Goal: Task Accomplishment & Management: Manage account settings

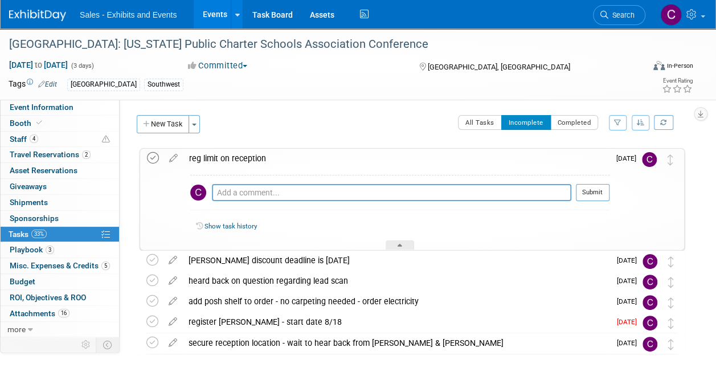
click at [154, 159] on icon at bounding box center [153, 158] width 12 height 12
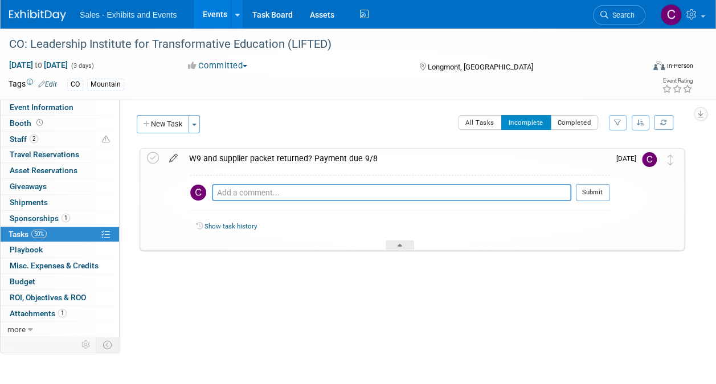
click at [176, 157] on icon at bounding box center [173, 156] width 20 height 14
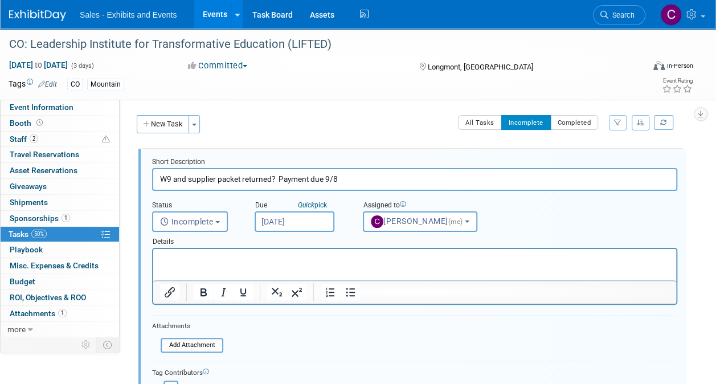
click at [285, 218] on input "Aug 20, 2025" at bounding box center [295, 221] width 80 height 21
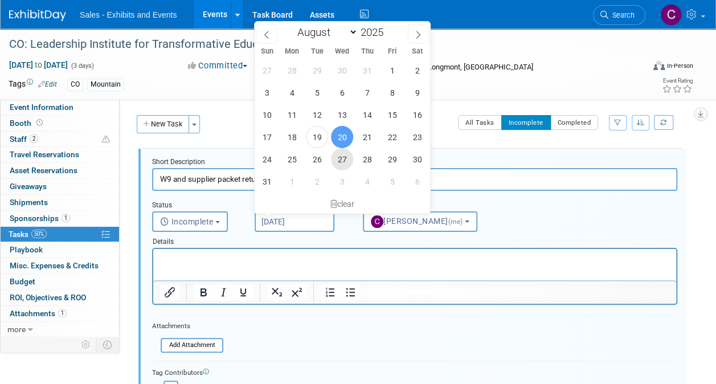
click at [339, 158] on span "27" at bounding box center [342, 159] width 22 height 22
type input "Aug 27, 2025"
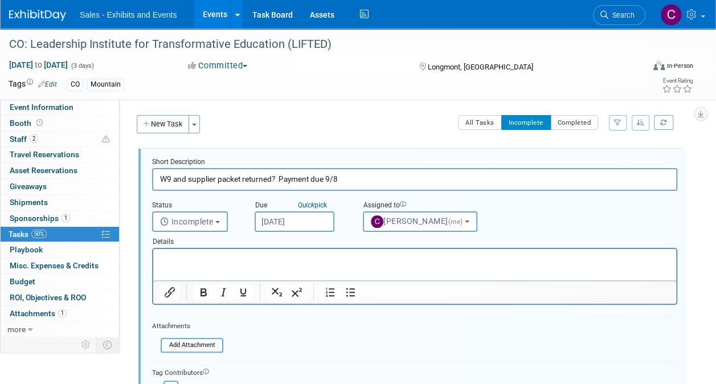
scroll to position [130, 0]
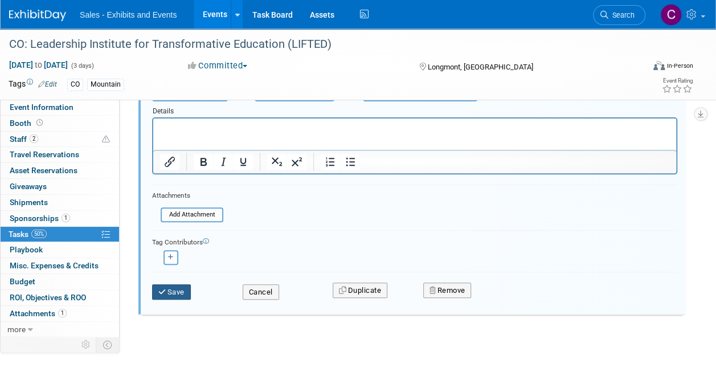
click at [190, 290] on button "Save" at bounding box center [171, 292] width 39 height 16
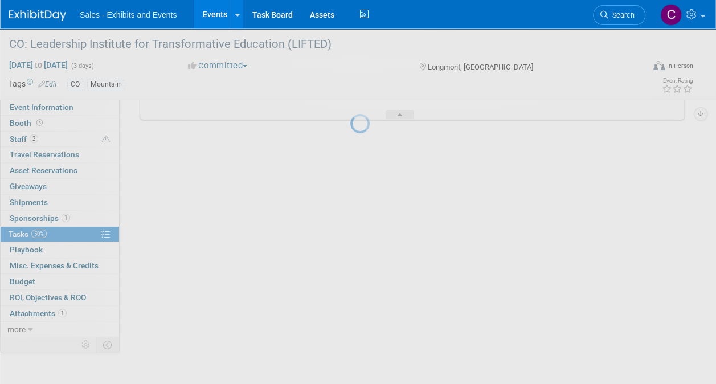
scroll to position [0, 0]
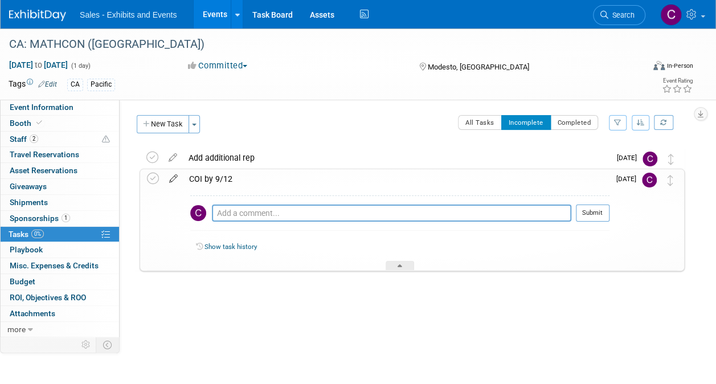
click at [174, 175] on icon at bounding box center [173, 176] width 20 height 14
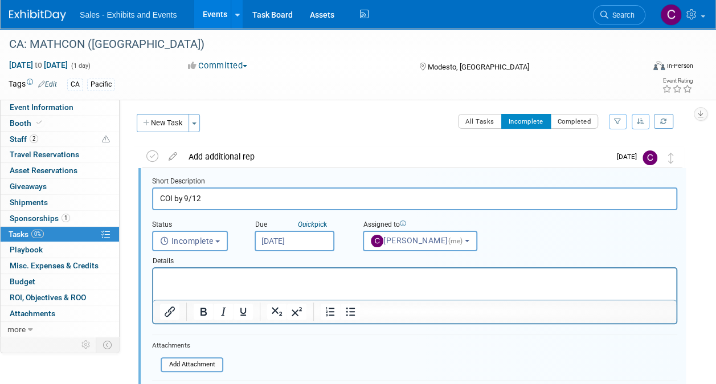
scroll to position [2, 0]
click at [308, 243] on input "Aug 20, 2025" at bounding box center [295, 240] width 80 height 21
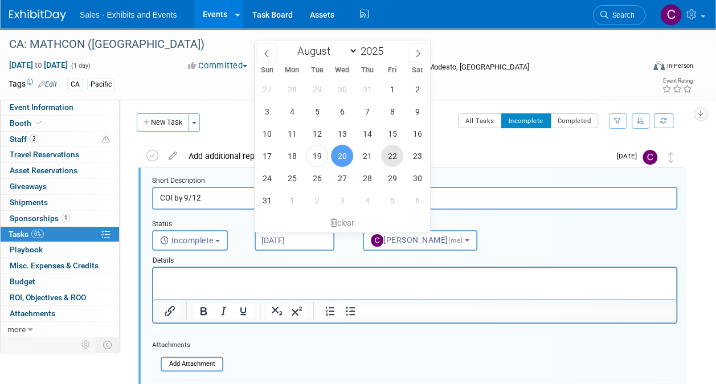
click at [386, 160] on span "22" at bounding box center [392, 156] width 22 height 22
type input "Aug 22, 2025"
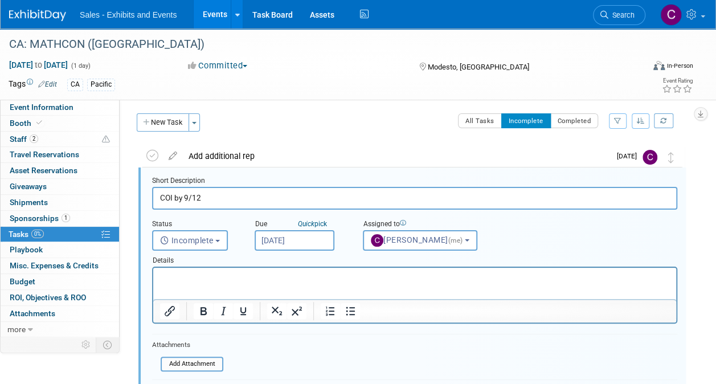
scroll to position [141, 0]
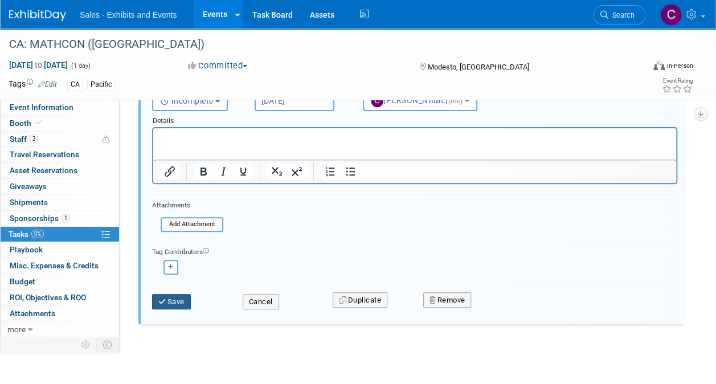
click at [188, 305] on button "Save" at bounding box center [171, 302] width 39 height 16
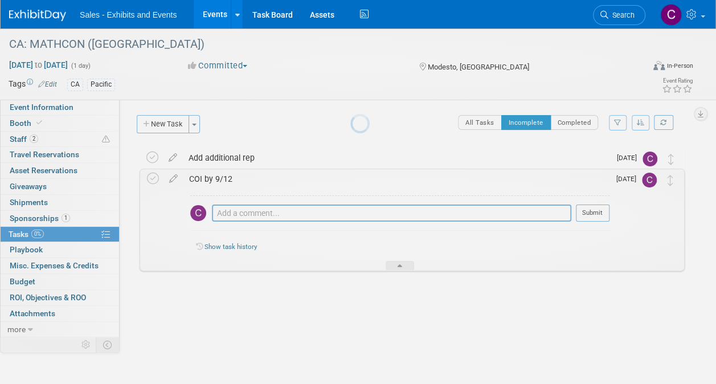
scroll to position [0, 0]
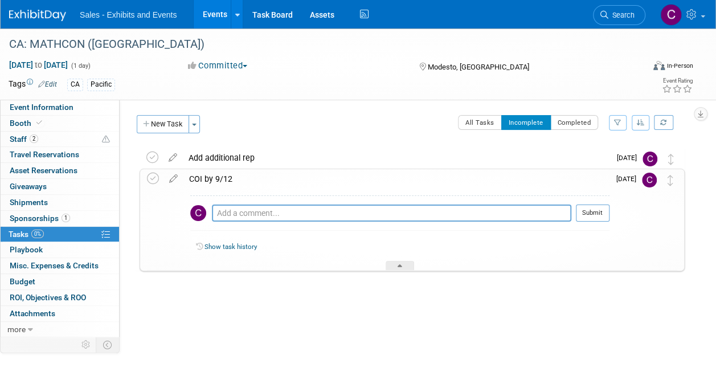
click at [210, 13] on link "Events" at bounding box center [215, 14] width 42 height 28
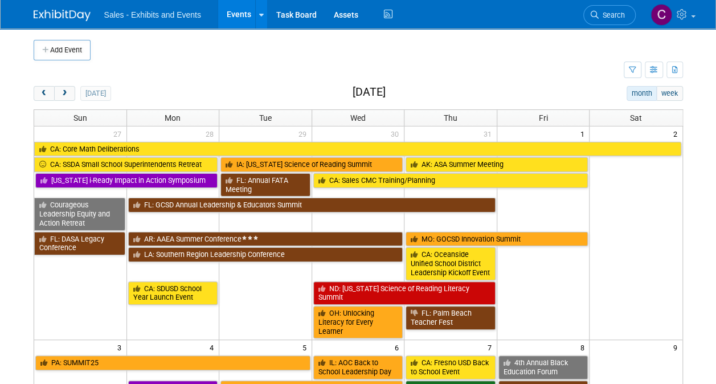
click at [612, 15] on span "Search" at bounding box center [612, 15] width 26 height 9
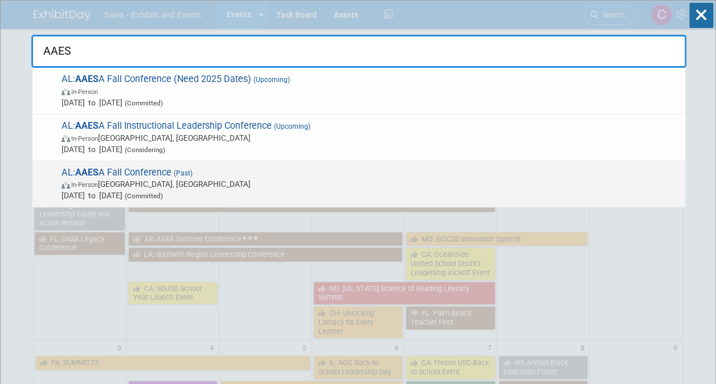
type input "AAES"
click at [139, 174] on span "AL: AAES A Fall Conference (Past) In-Person Orange Beach, AL Nov 17, 2024 to No…" at bounding box center [368, 184] width 621 height 35
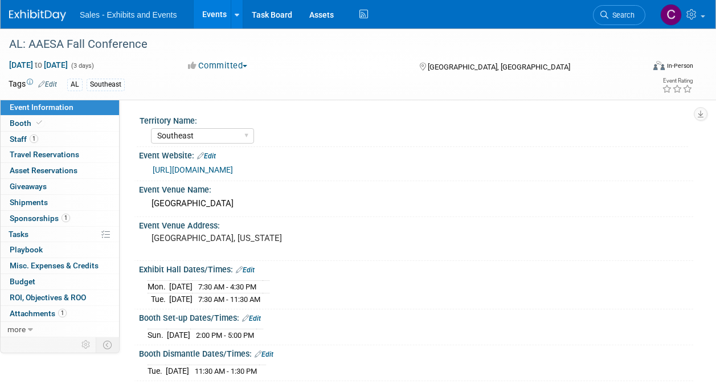
select select "Southeast"
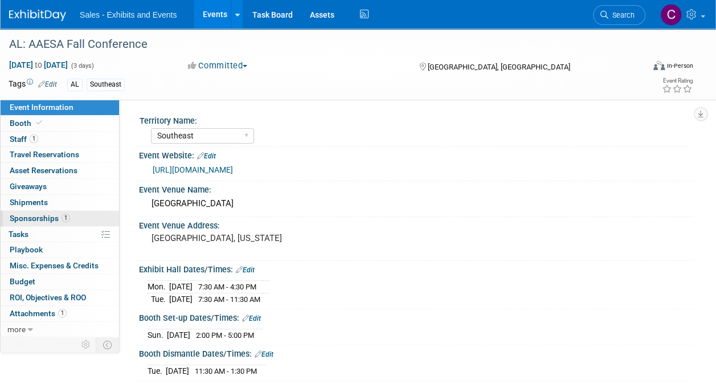
click at [46, 214] on span "Sponsorships 1" at bounding box center [40, 218] width 60 height 9
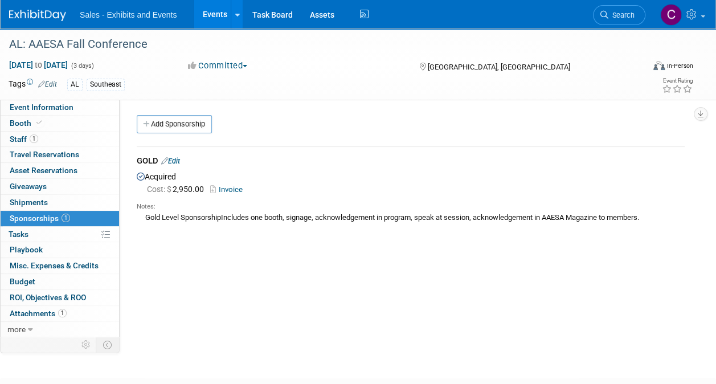
click at [232, 191] on link "Invoice" at bounding box center [228, 189] width 37 height 9
click at [223, 14] on link "Events" at bounding box center [215, 14] width 42 height 28
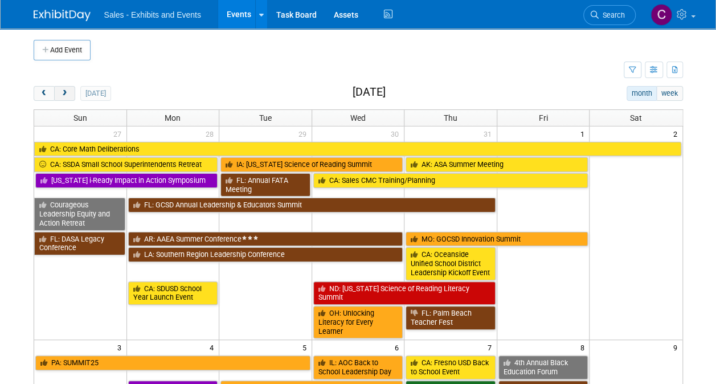
click at [65, 91] on span "next" at bounding box center [64, 93] width 9 height 7
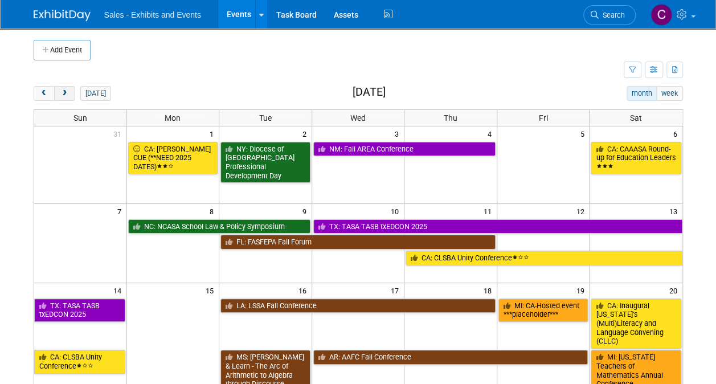
click at [65, 91] on span "next" at bounding box center [64, 93] width 9 height 7
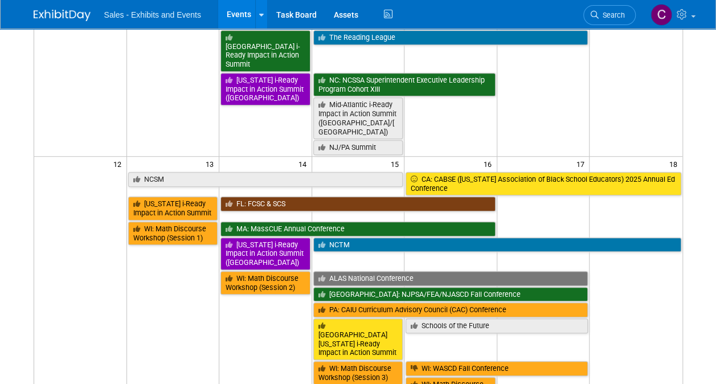
scroll to position [202, 0]
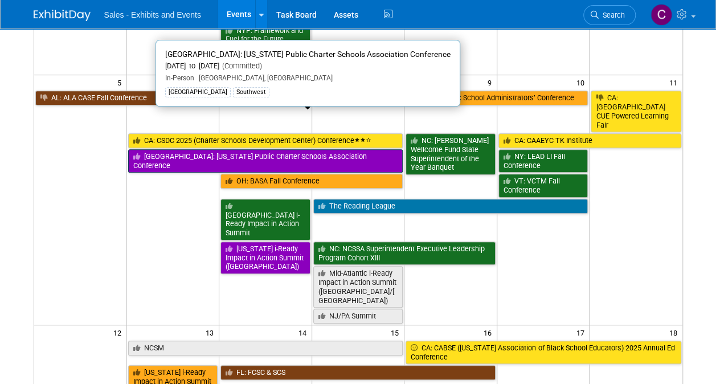
click at [185, 149] on link "[GEOGRAPHIC_DATA]: [US_STATE] Public Charter Schools Association Conference" at bounding box center [265, 160] width 275 height 23
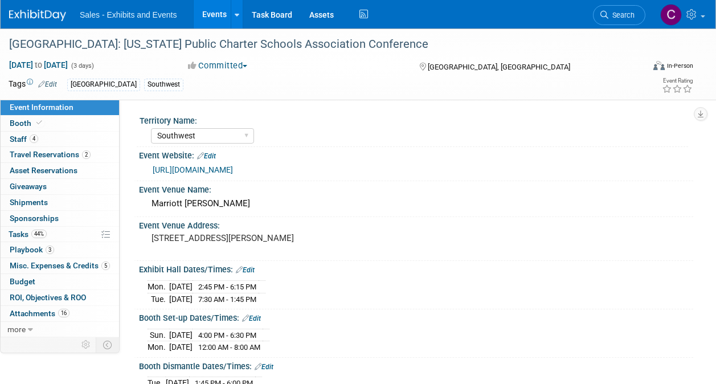
select select "Southwest"
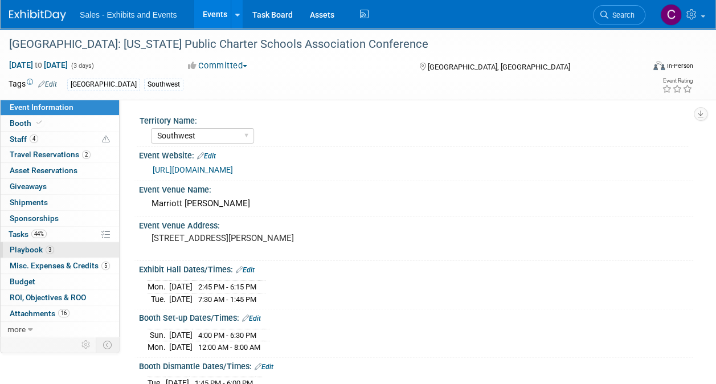
click at [23, 246] on span "Playbook 3" at bounding box center [32, 249] width 44 height 9
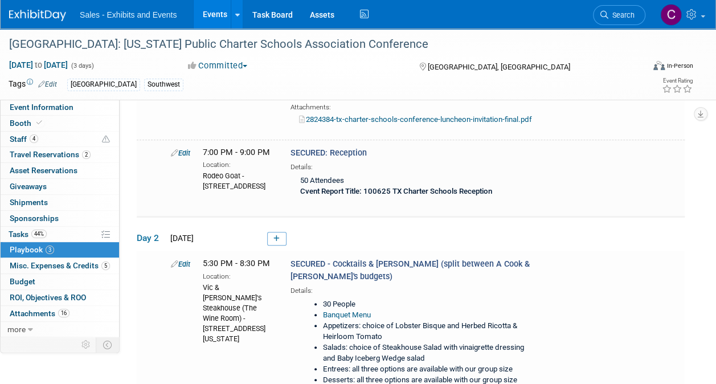
scroll to position [316, 0]
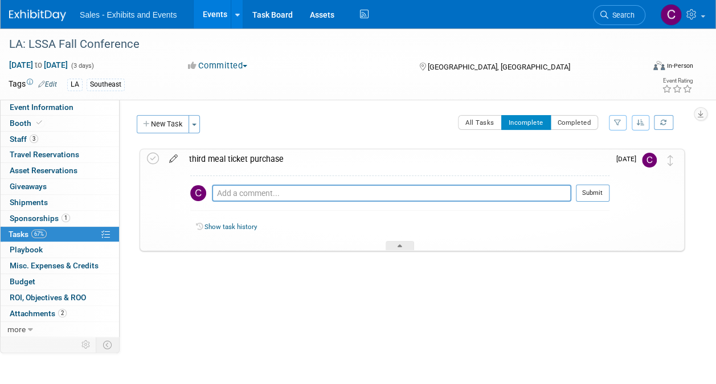
click at [177, 154] on icon at bounding box center [173, 156] width 20 height 14
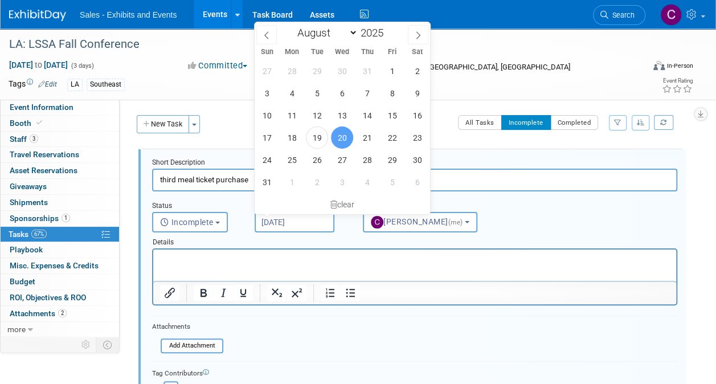
click at [322, 226] on input "[DATE]" at bounding box center [295, 222] width 80 height 21
click at [313, 158] on span "26" at bounding box center [317, 160] width 22 height 22
type input "[DATE]"
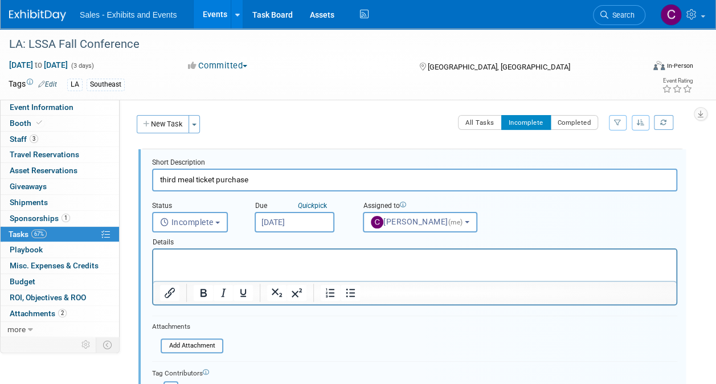
scroll to position [131, 0]
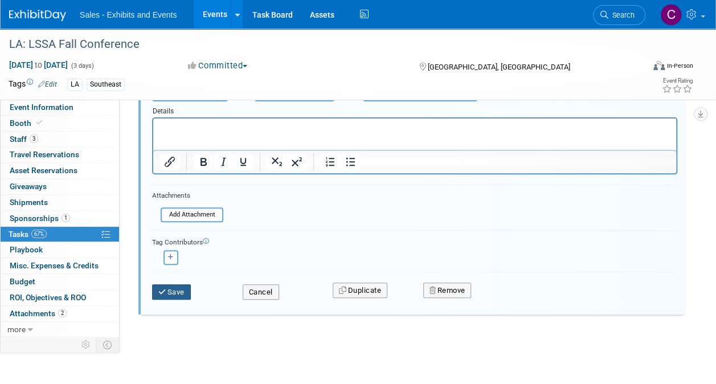
click at [189, 292] on button "Save" at bounding box center [171, 292] width 39 height 16
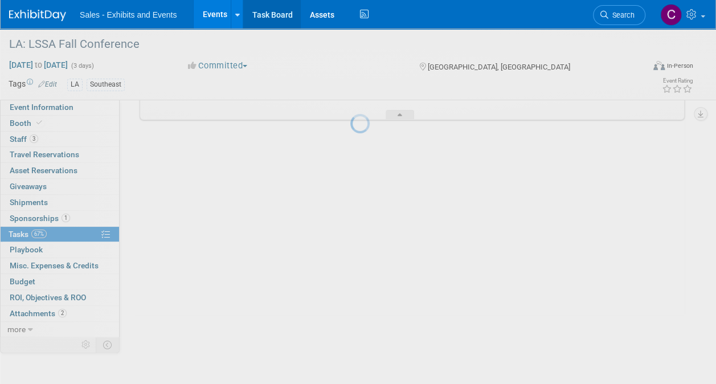
scroll to position [0, 0]
